Goal: Navigation & Orientation: Find specific page/section

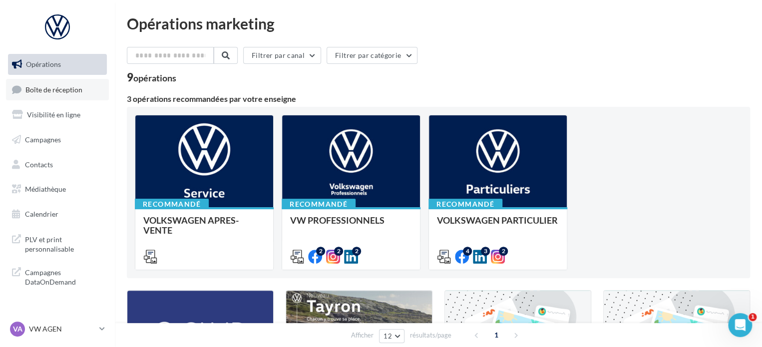
click at [54, 88] on span "Boîte de réception" at bounding box center [53, 89] width 57 height 8
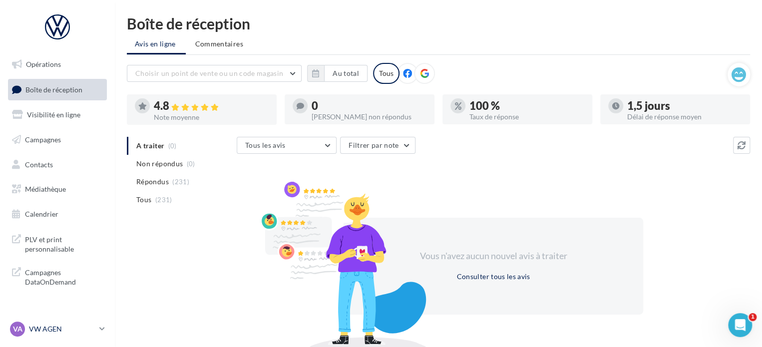
click at [86, 325] on p "VW AGEN" at bounding box center [62, 329] width 66 height 10
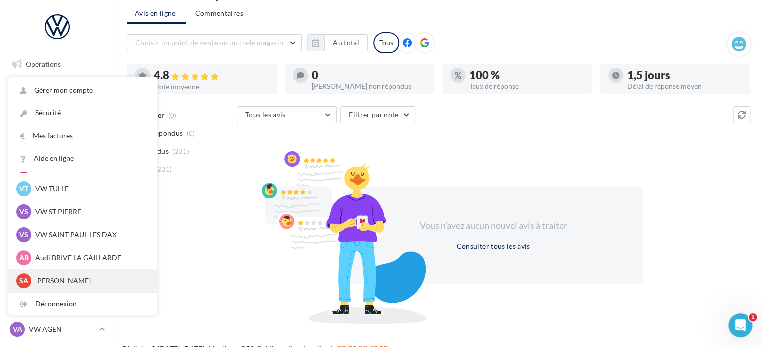
scroll to position [46, 0]
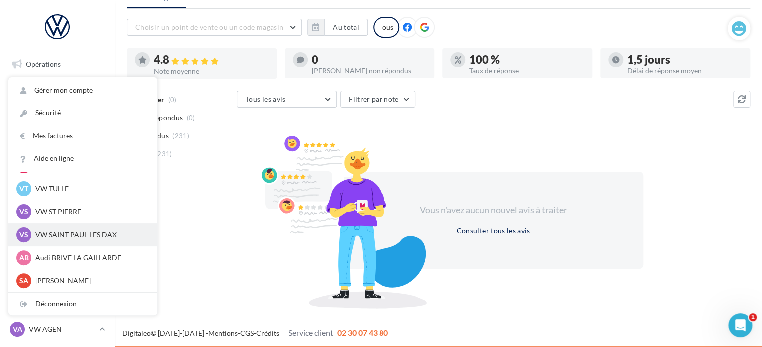
click at [70, 237] on p "VW SAINT PAUL LES DAX" at bounding box center [90, 235] width 110 height 10
